Goal: Communication & Community: Answer question/provide support

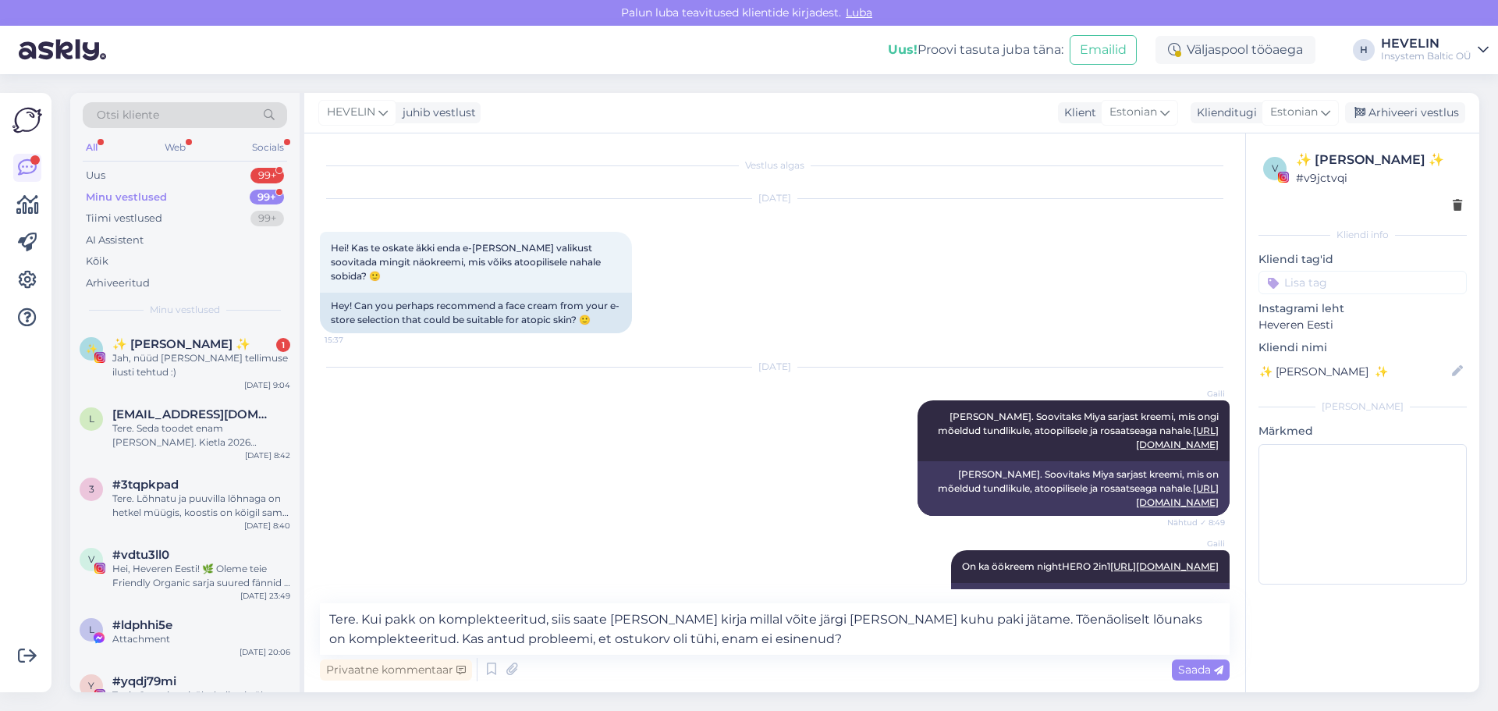
scroll to position [1250, 0]
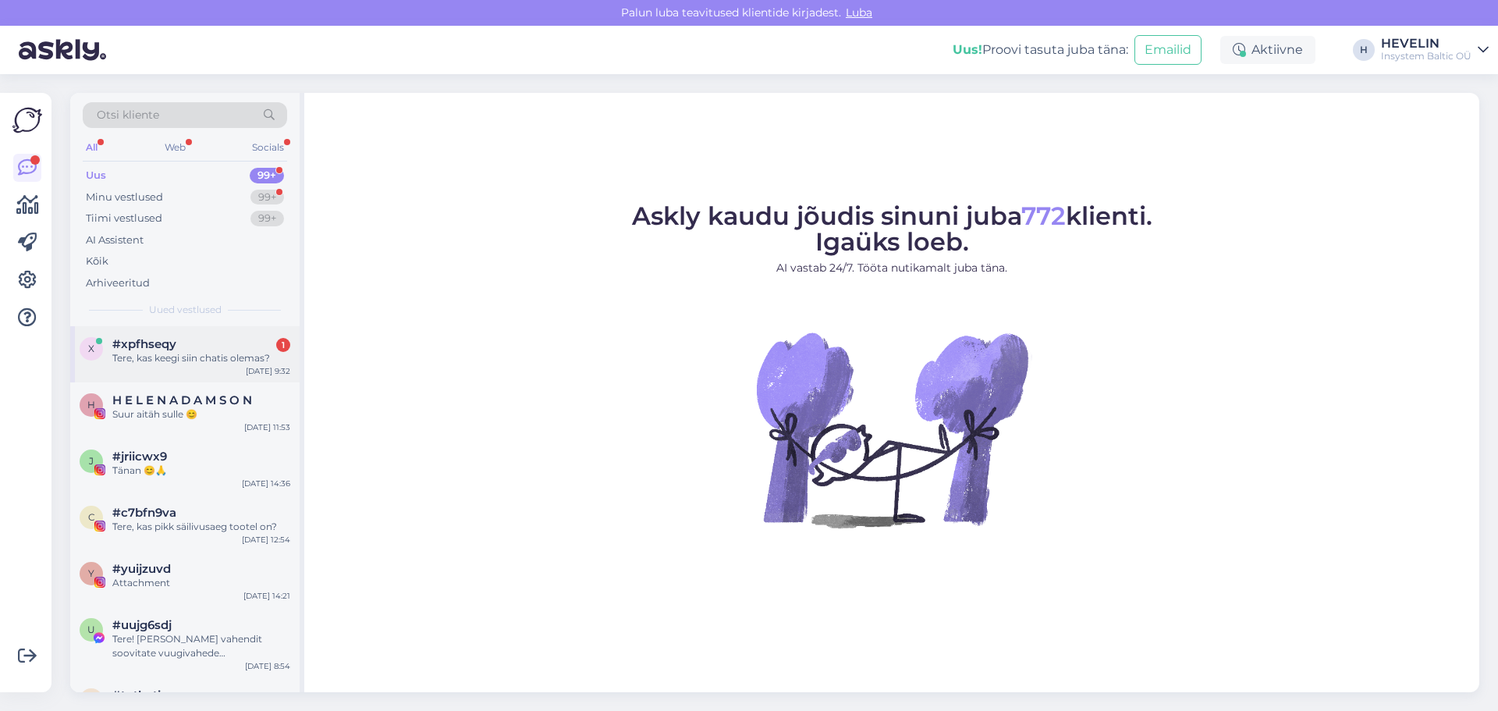
click at [195, 357] on div "Tere, kas keegi siin chatis olemas?" at bounding box center [201, 358] width 178 height 14
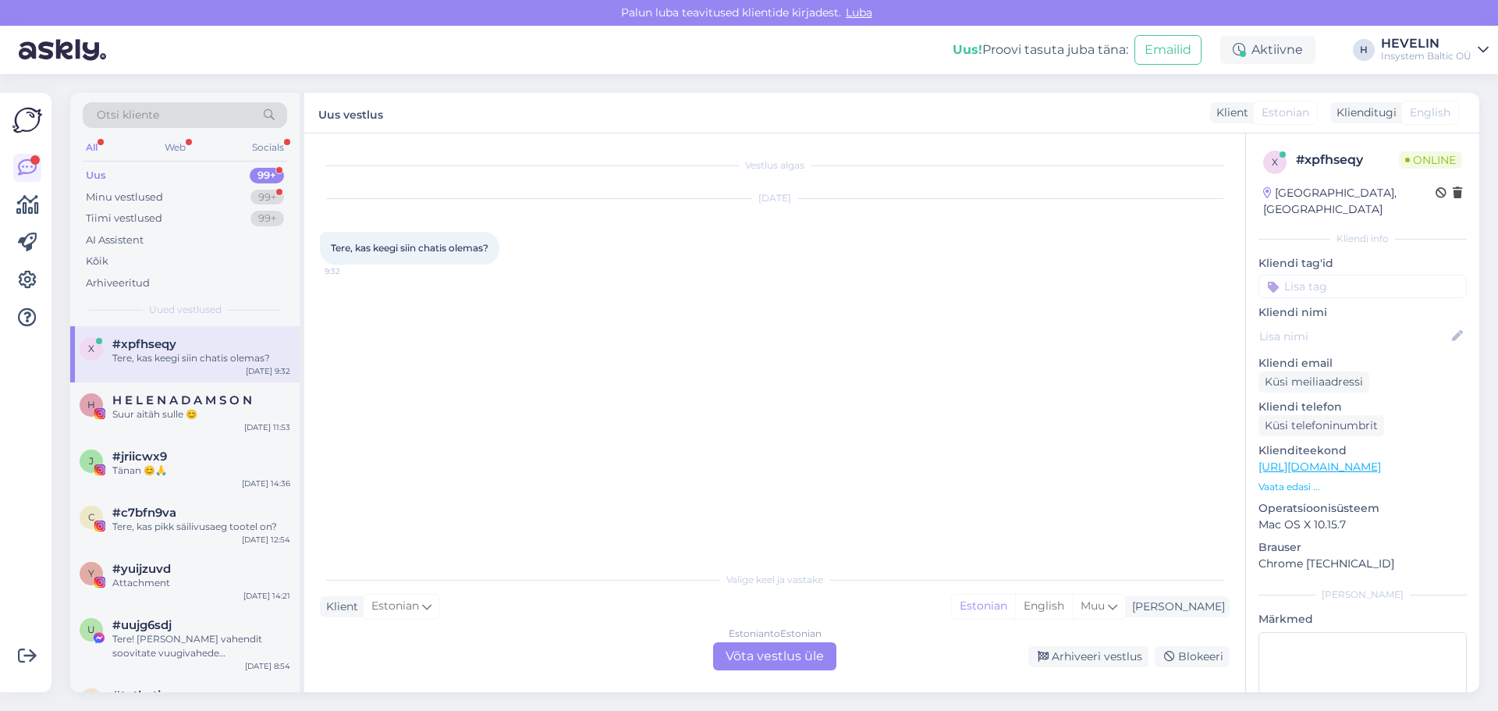
click at [801, 657] on div "Estonian to Estonian Võta vestlus üle" at bounding box center [774, 656] width 123 height 28
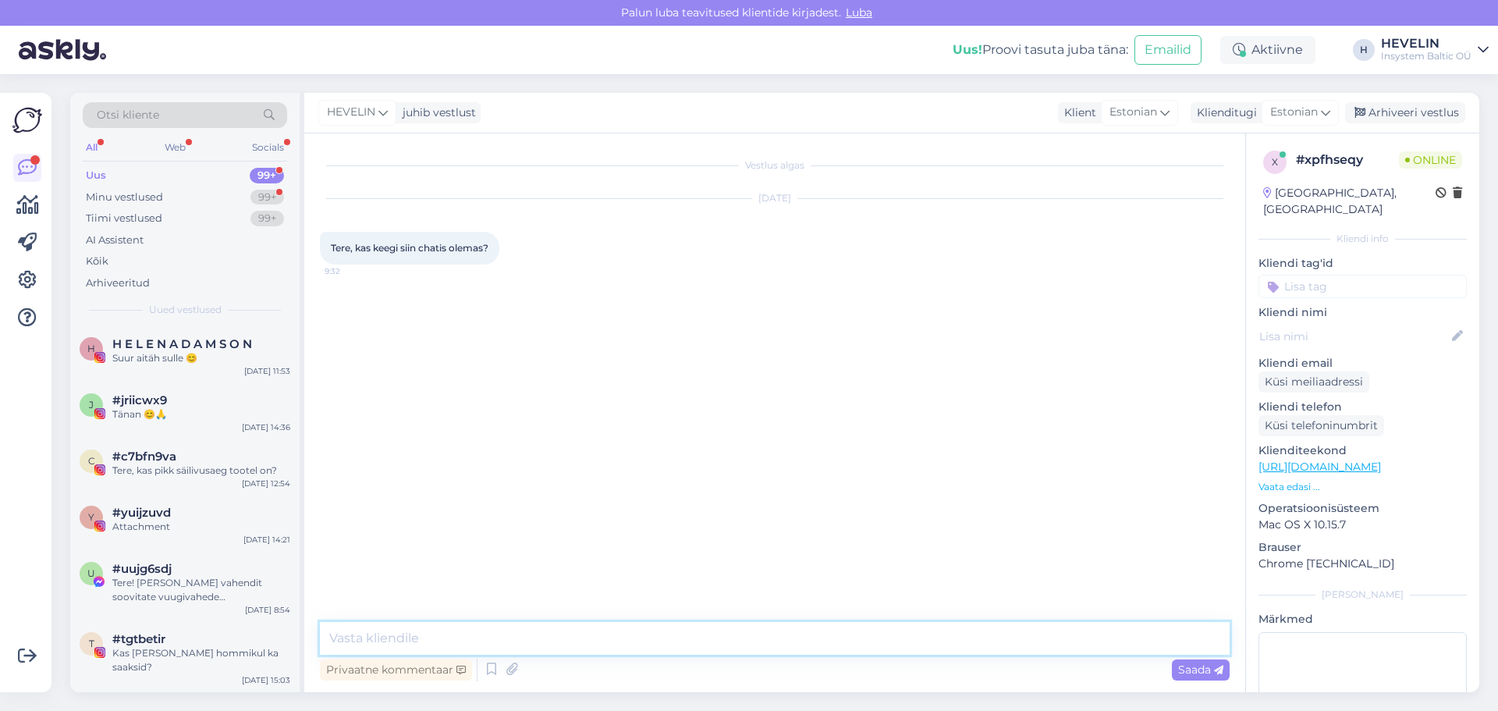
click at [790, 641] on textarea at bounding box center [775, 638] width 910 height 33
type textarea "Tere. Jah, kuidas saame aidata."
